Goal: Check status: Check status

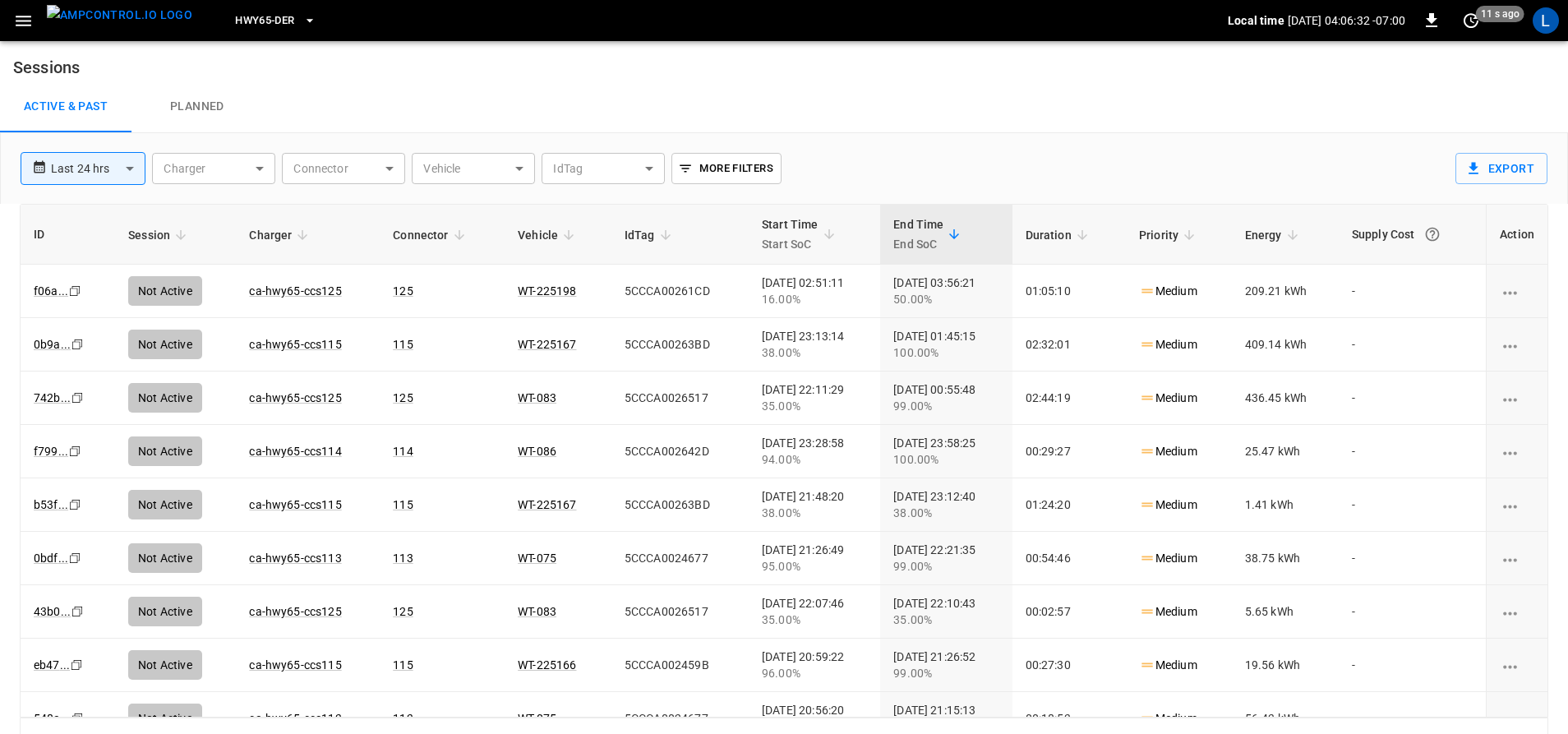
click at [256, 21] on span "HWY65-DER" at bounding box center [264, 21] width 59 height 19
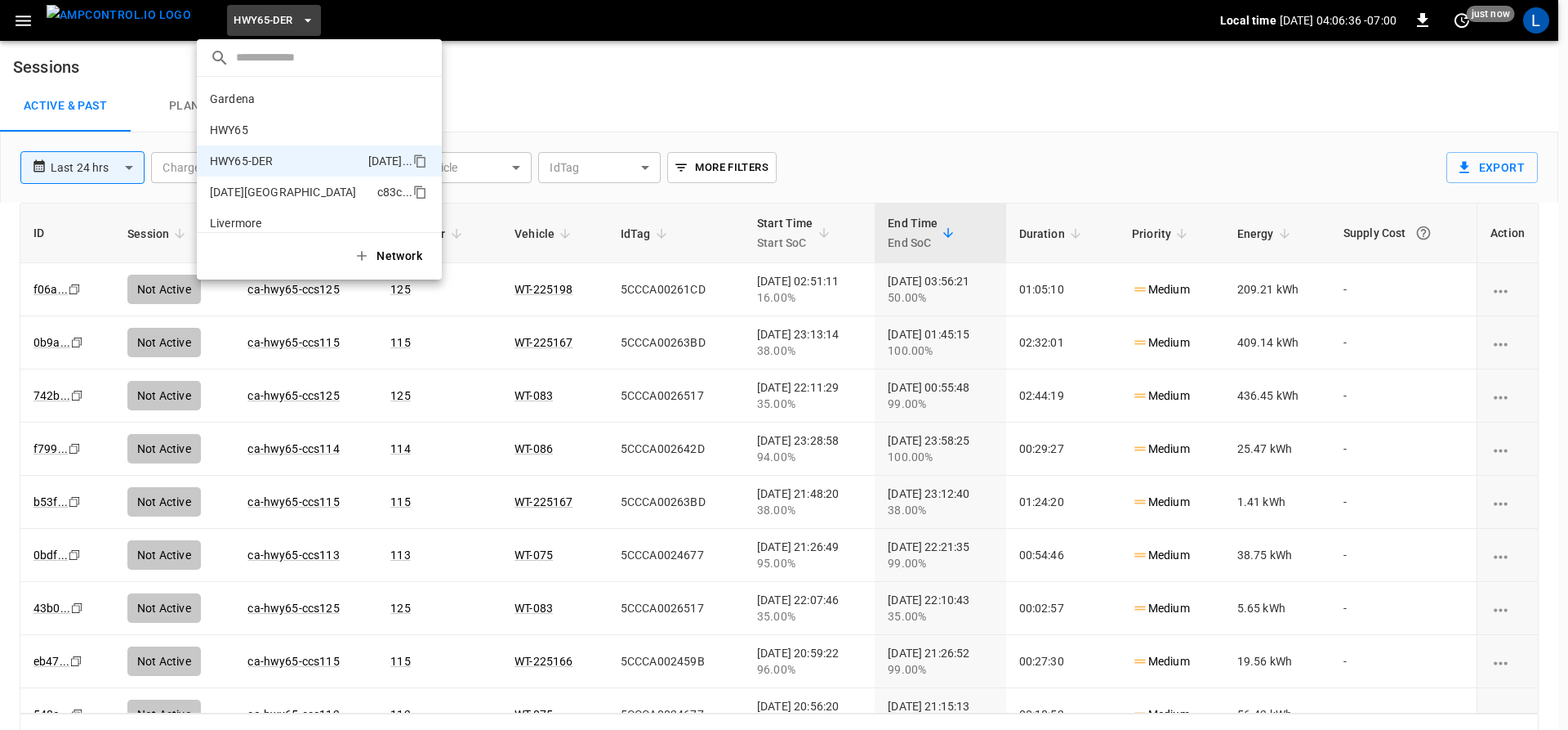
click at [296, 128] on li "HWY65 26fb ..." at bounding box center [319, 129] width 245 height 31
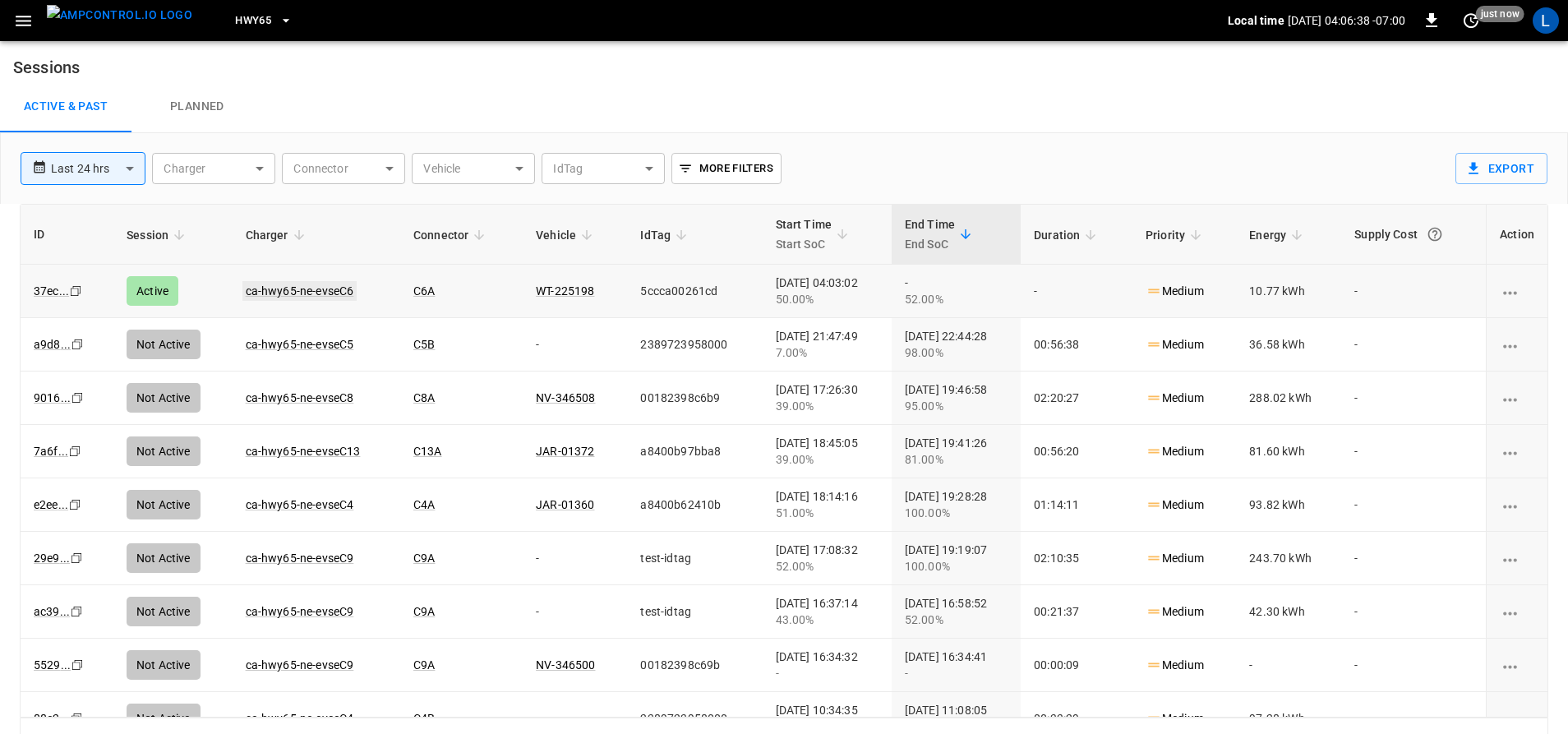
click at [326, 285] on link "ca-hwy65-ne-evseC6" at bounding box center [299, 291] width 115 height 20
click at [314, 293] on link "ca-hwy65-ne-evseC6" at bounding box center [299, 291] width 115 height 20
click at [317, 292] on link "ca-hwy65-ne-evseC6" at bounding box center [299, 291] width 115 height 20
click at [336, 289] on link "ca-hwy65-ne-evseC6" at bounding box center [299, 291] width 115 height 20
click at [330, 289] on link "ca-hwy65-ne-evseC6" at bounding box center [299, 291] width 115 height 20
